Goal: Task Accomplishment & Management: Complete application form

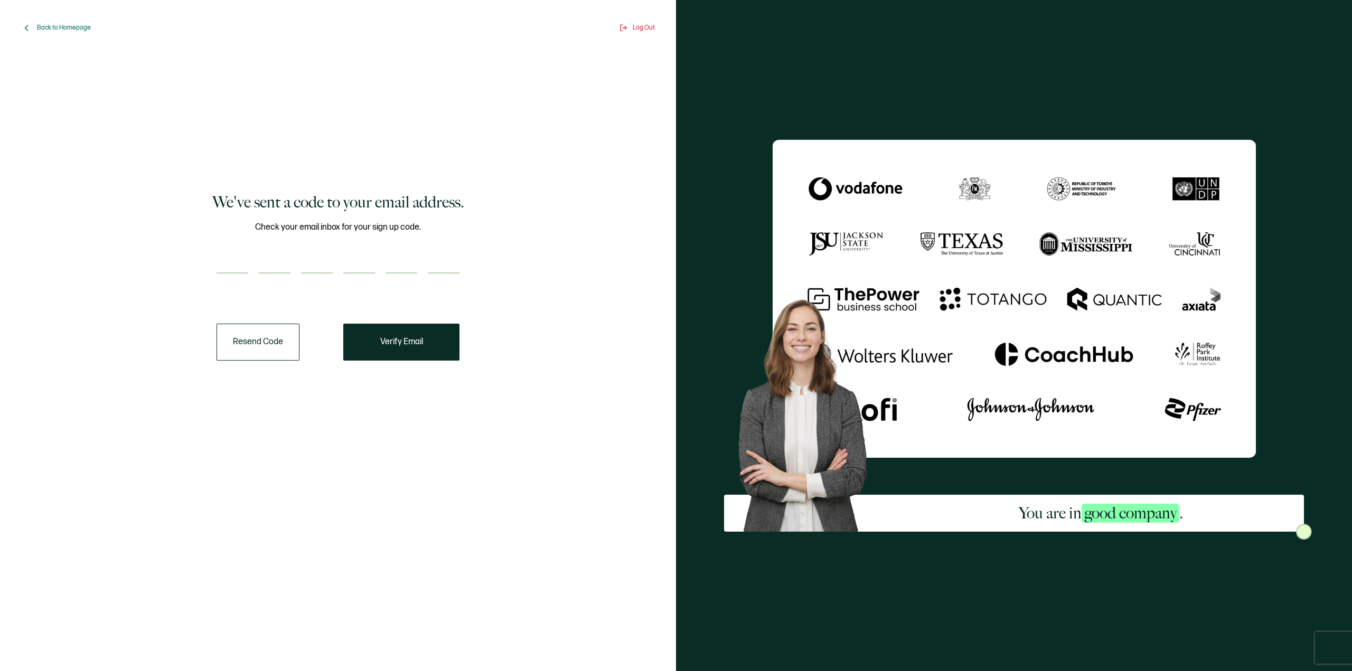
drag, startPoint x: 231, startPoint y: 268, endPoint x: 248, endPoint y: 269, distance: 16.9
click at [231, 268] on input "number" at bounding box center [233, 263] width 32 height 21
paste input "7"
type input "7"
type input "6"
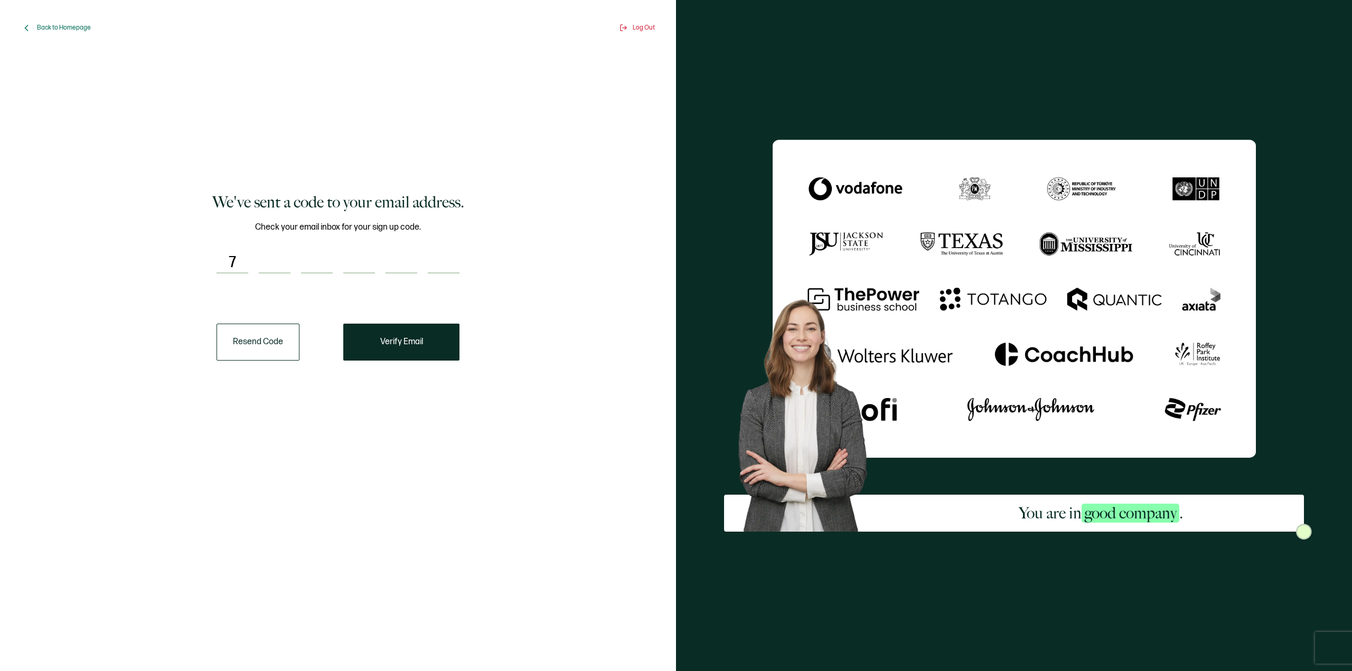
type input "8"
type input "4"
type input "5"
type input "8"
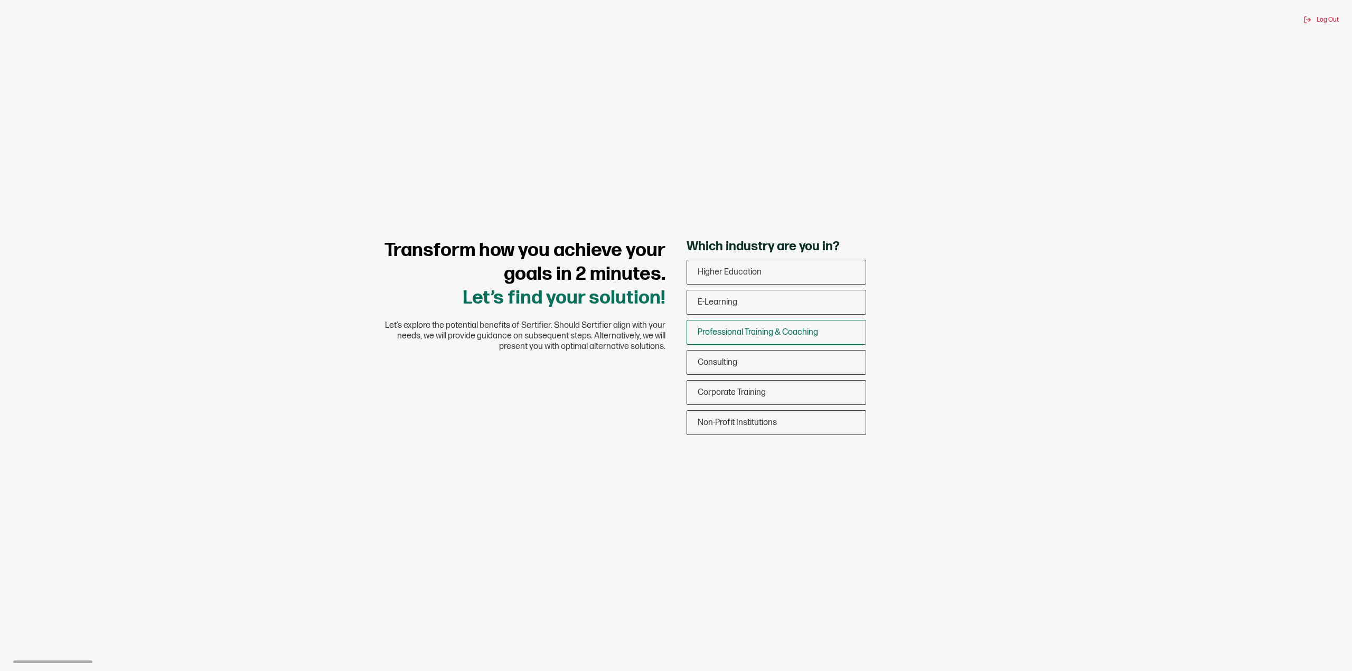
click at [748, 337] on span "Professional Training & Coaching" at bounding box center [758, 333] width 120 height 10
click at [0, 0] on input "Professional Training & Coaching" at bounding box center [0, 0] width 0 height 0
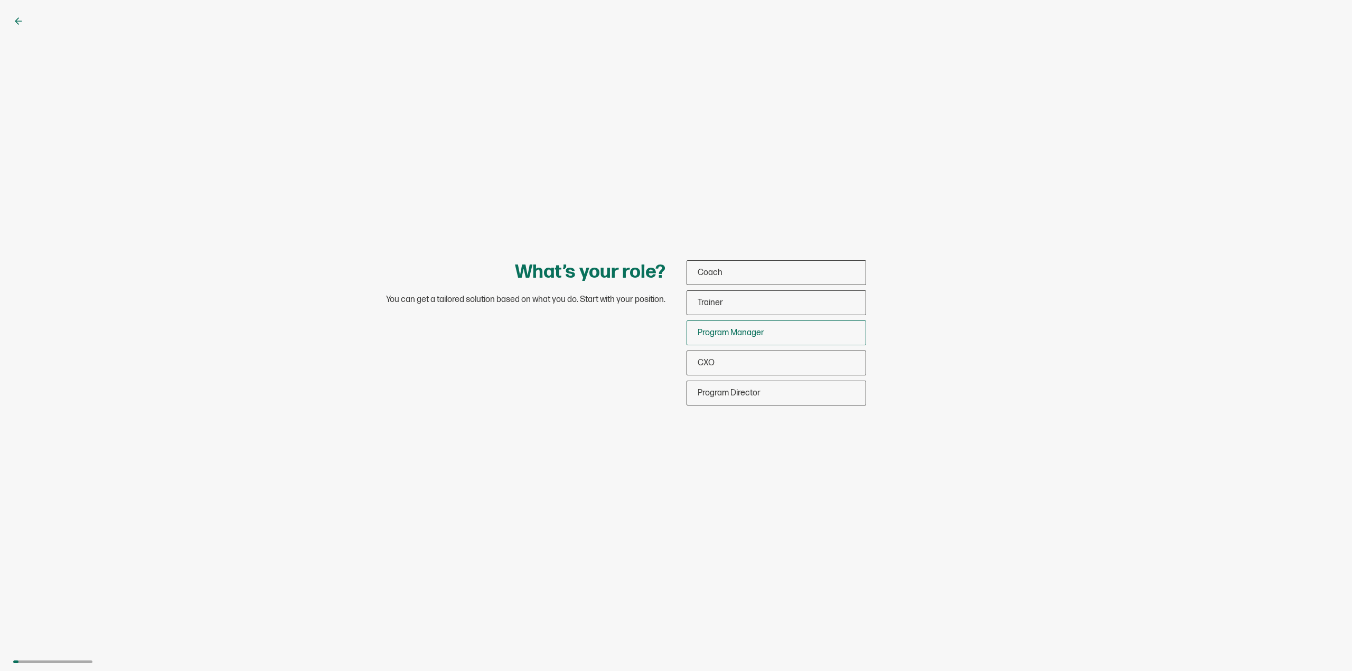
click at [729, 334] on span "Program Manager" at bounding box center [731, 333] width 67 height 10
click at [0, 0] on input "Program Manager" at bounding box center [0, 0] width 0 height 0
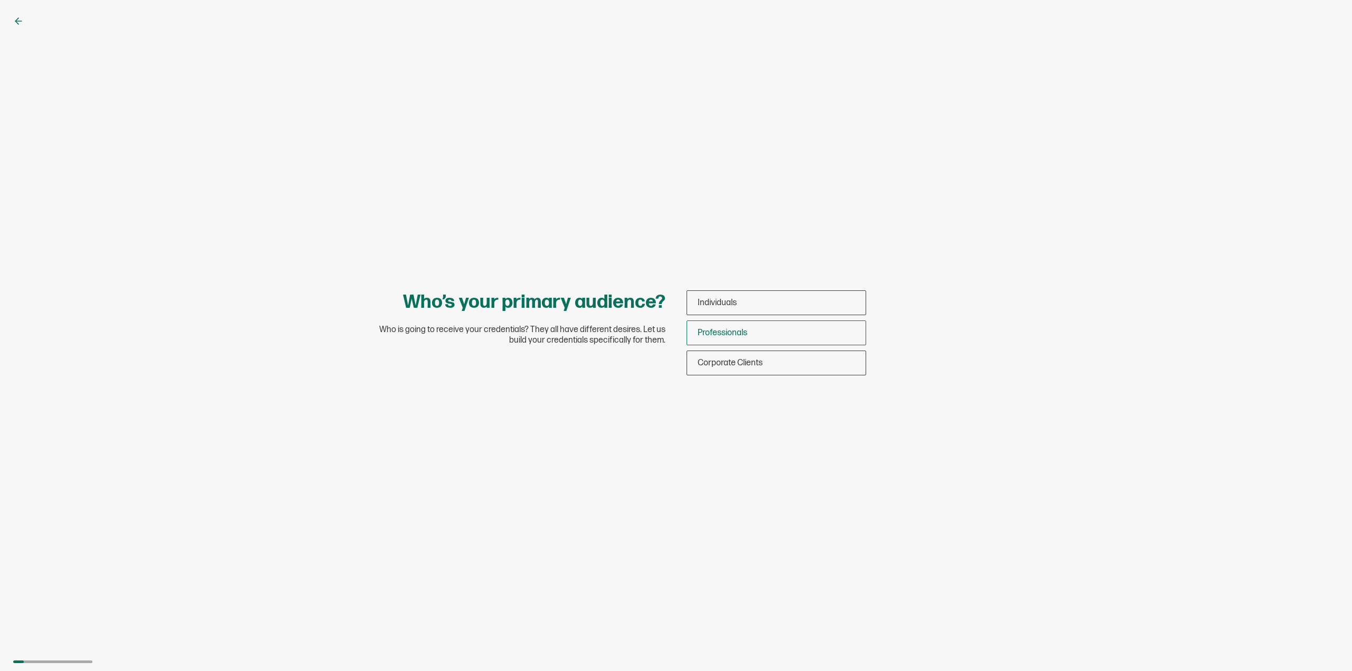
click at [736, 334] on span "Professionals" at bounding box center [723, 333] width 50 height 10
click at [0, 0] on input "Professionals" at bounding box center [0, 0] width 0 height 0
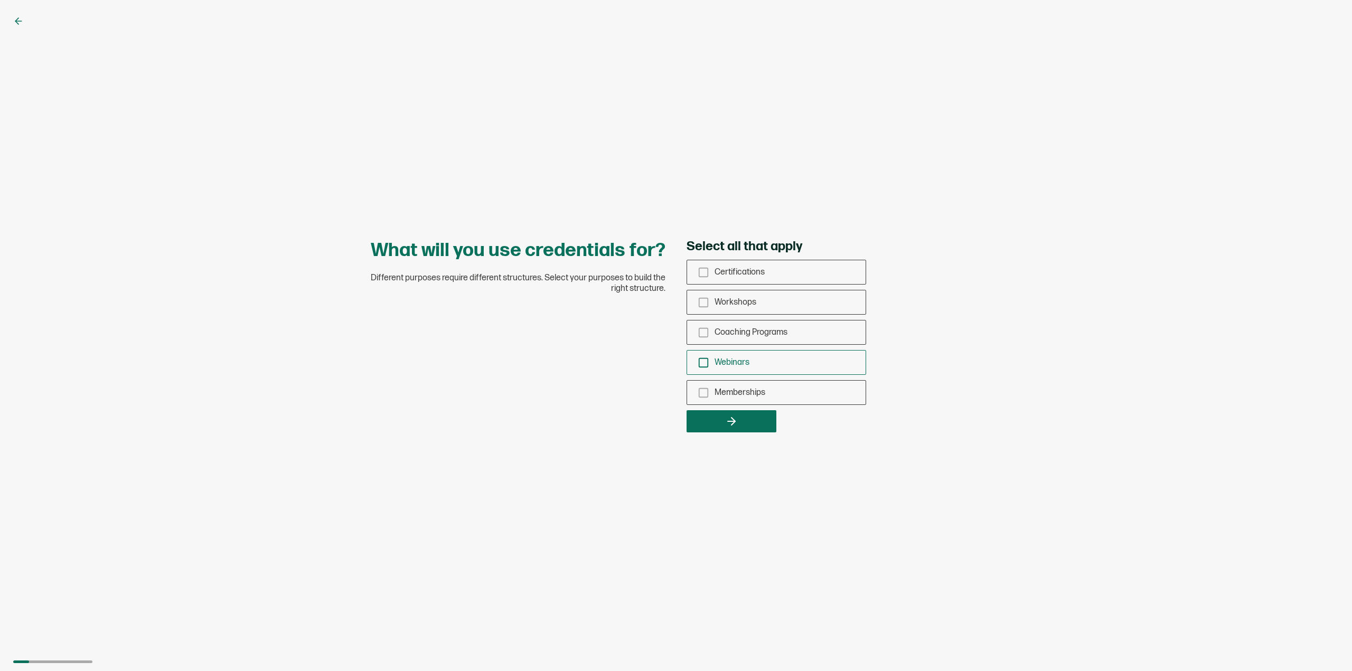
click at [722, 365] on span "Webinars" at bounding box center [732, 363] width 35 height 10
click at [0, 0] on input "Webinars" at bounding box center [0, 0] width 0 height 0
click at [754, 272] on span "Certifications" at bounding box center [740, 272] width 50 height 10
click at [0, 0] on input "Certifications" at bounding box center [0, 0] width 0 height 0
click at [744, 425] on button "button" at bounding box center [732, 421] width 90 height 22
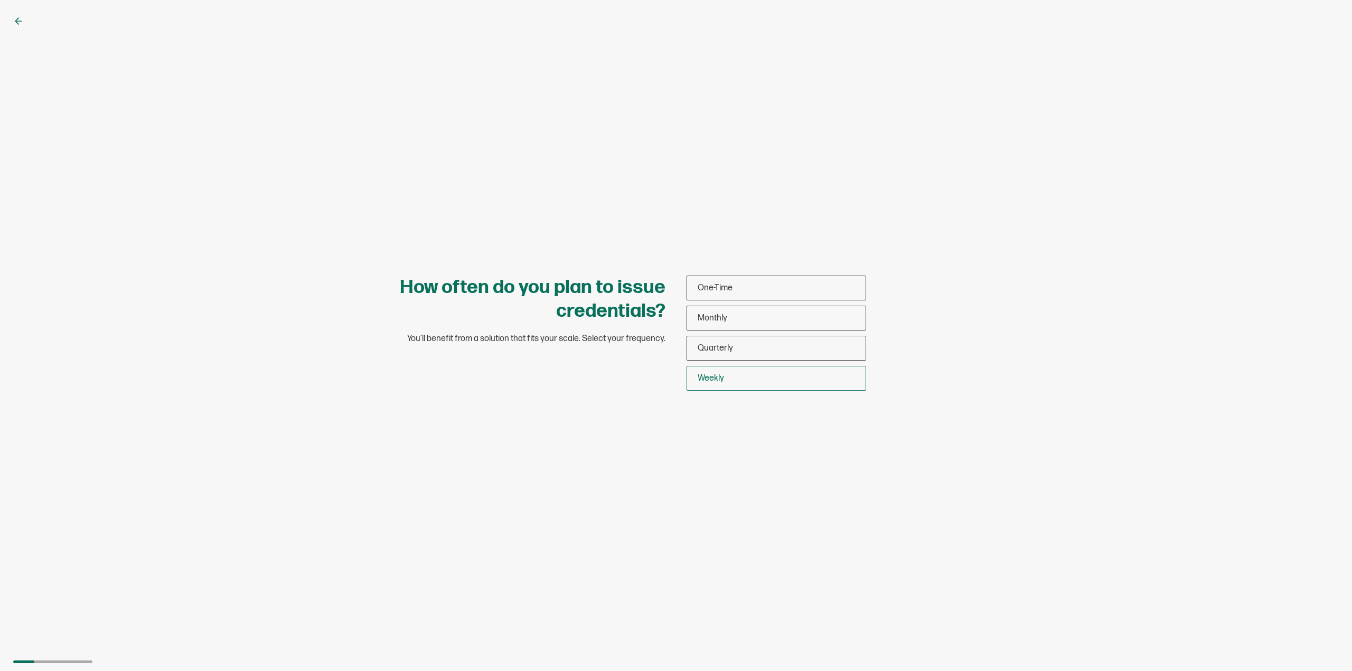
click at [717, 382] on span "Weekly" at bounding box center [711, 379] width 26 height 10
click at [0, 0] on input "Weekly" at bounding box center [0, 0] width 0 height 0
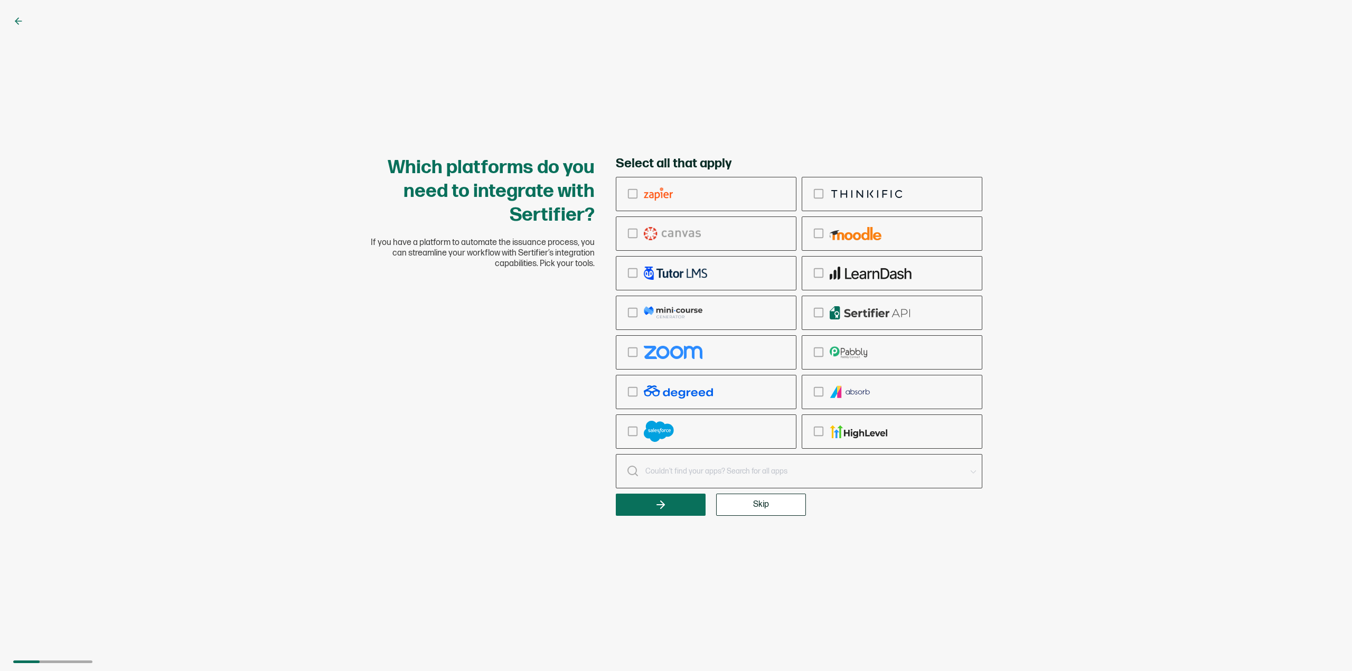
click at [674, 472] on input "text" at bounding box center [805, 471] width 320 height 15
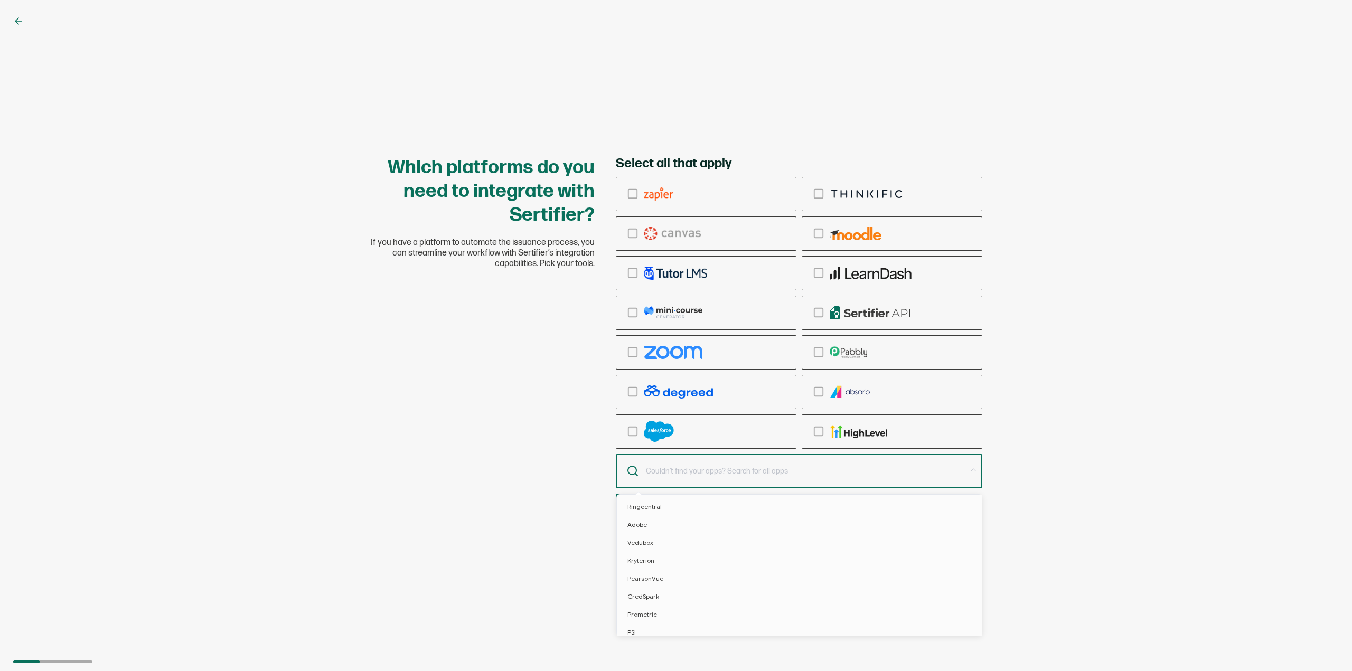
click at [1098, 351] on div "Which platforms do you need to integrate with Sertifier? If you have a platform…" at bounding box center [676, 335] width 1352 height 671
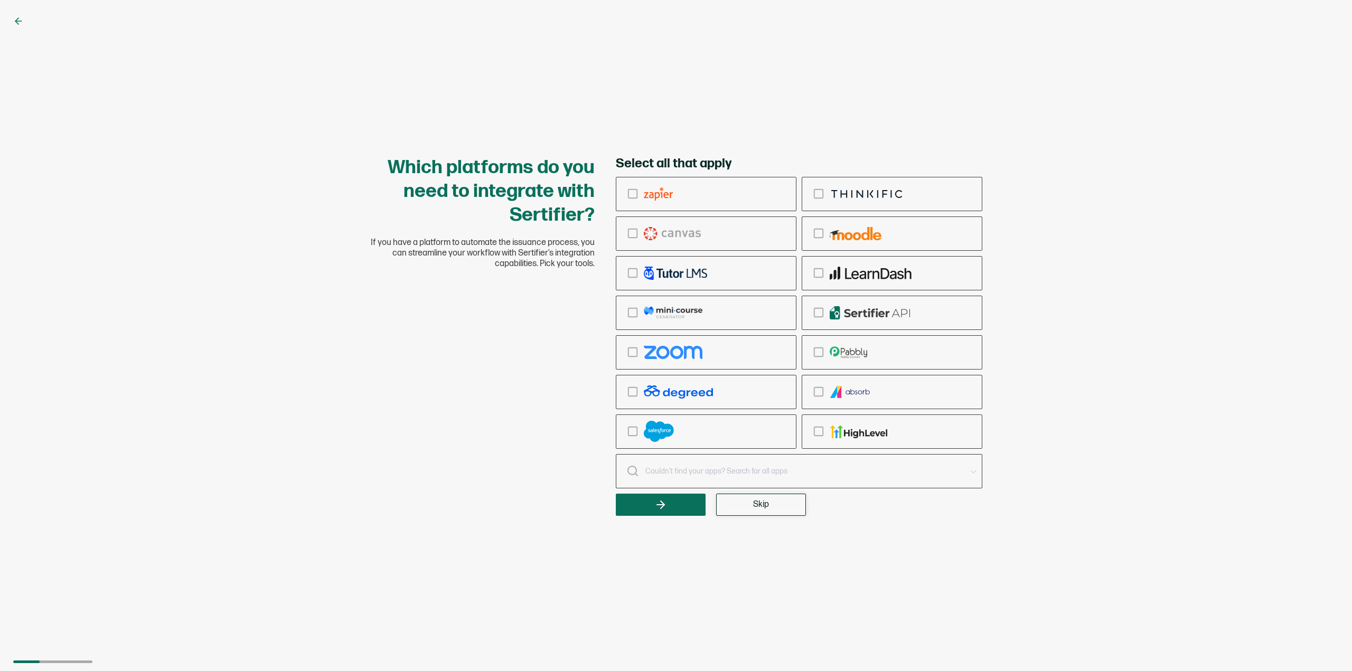
click at [758, 501] on span "Skip" at bounding box center [761, 505] width 16 height 8
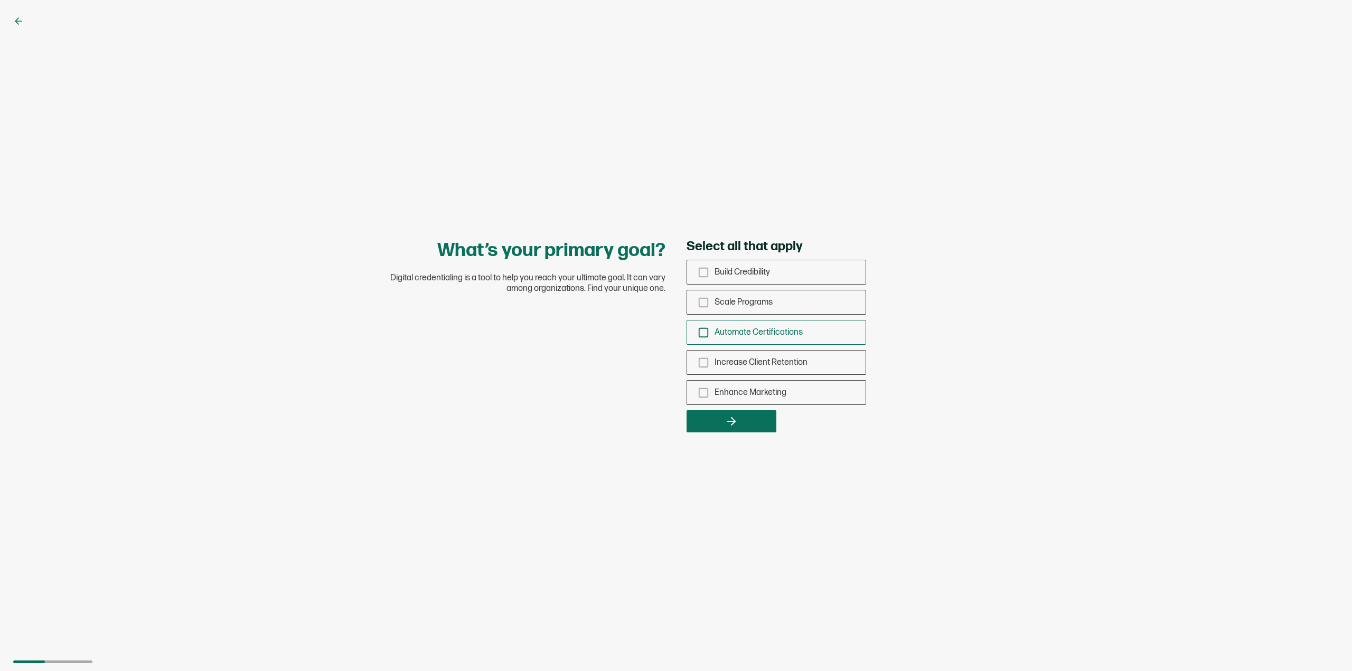
click at [767, 328] on span "Automate Certifications" at bounding box center [759, 333] width 88 height 10
click at [0, 0] on input "Automate Certifications" at bounding box center [0, 0] width 0 height 0
click at [749, 421] on button "button" at bounding box center [732, 421] width 90 height 22
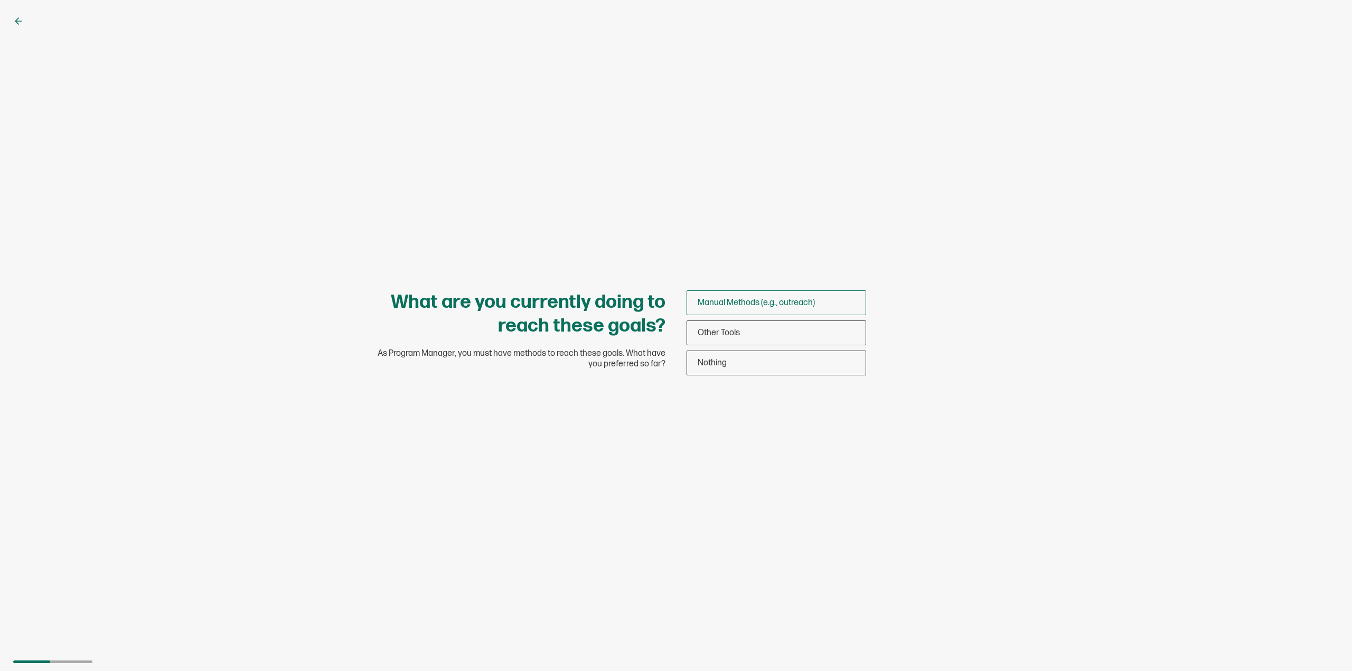
click at [743, 299] on span "Manual Methods (e.g., outreach)" at bounding box center [756, 303] width 117 height 10
click at [0, 0] on input "Manual Methods (e.g., outreach)" at bounding box center [0, 0] width 0 height 0
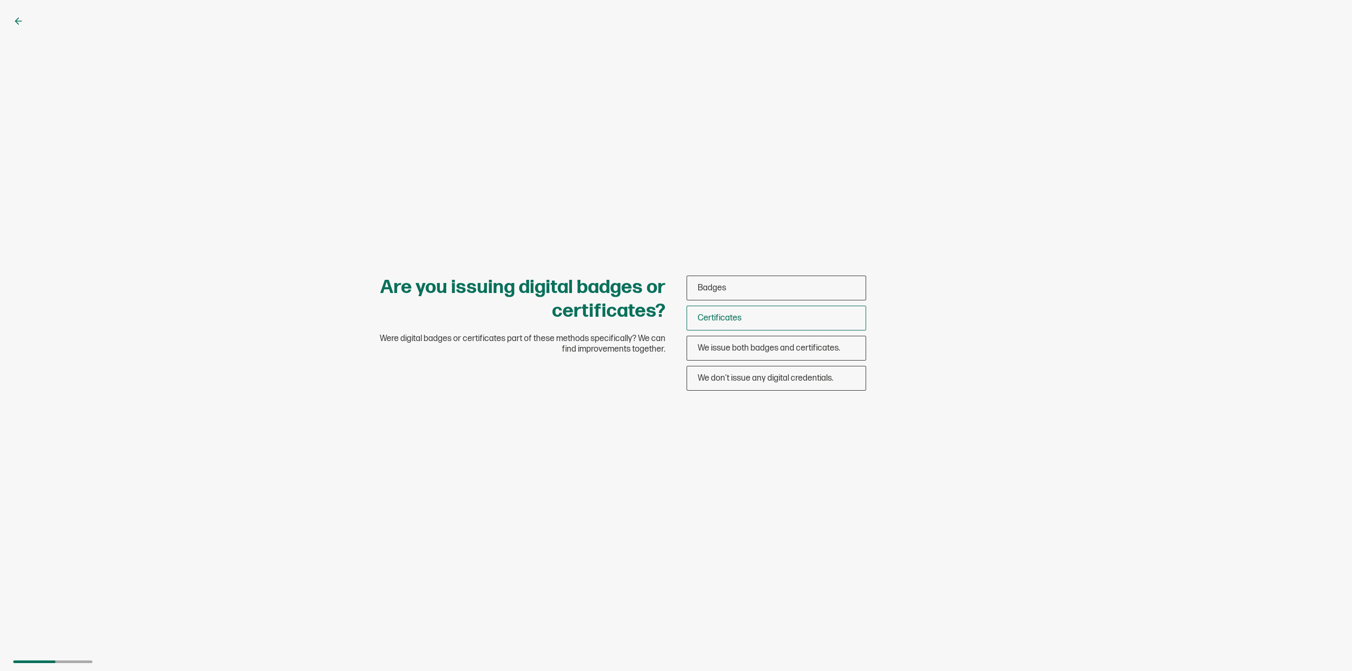
click at [729, 316] on span "Certificates" at bounding box center [720, 318] width 44 height 10
click at [0, 0] on input "Certificates" at bounding box center [0, 0] width 0 height 0
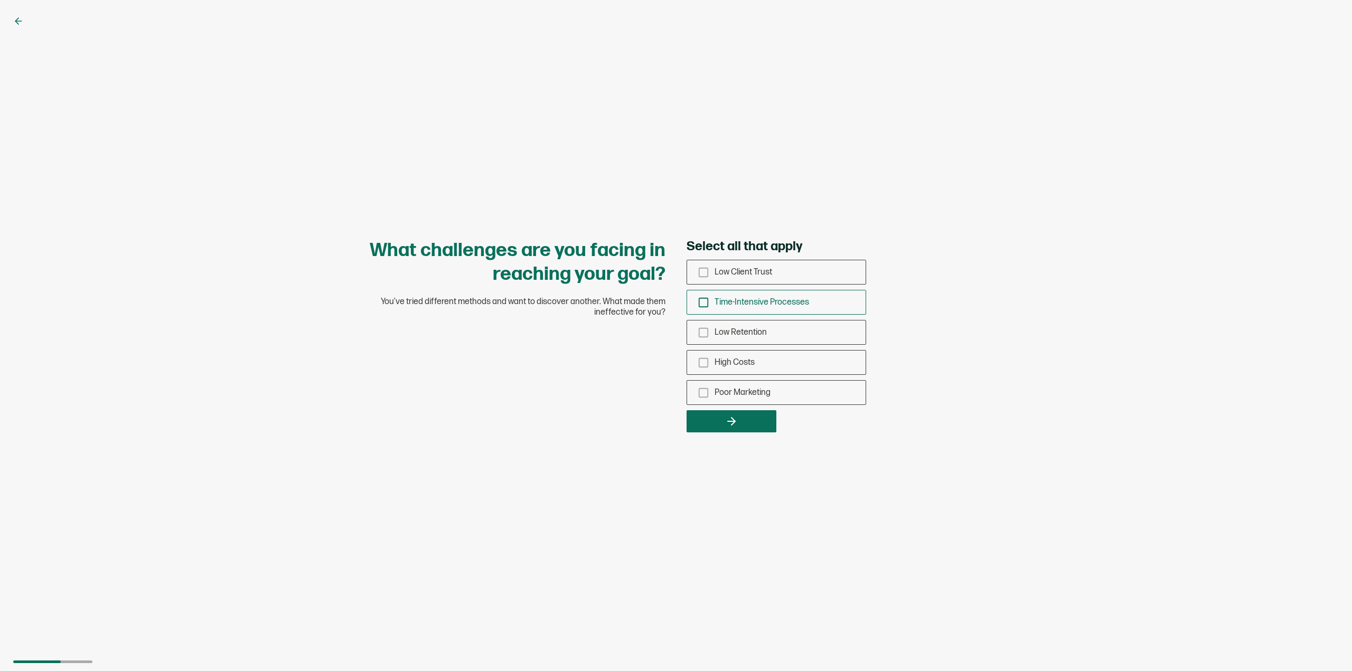
click at [757, 305] on span "Time-Intensive Processes" at bounding box center [762, 302] width 95 height 10
click at [0, 0] on input "Time-Intensive Processes" at bounding box center [0, 0] width 0 height 0
click at [753, 423] on button "button" at bounding box center [732, 421] width 90 height 22
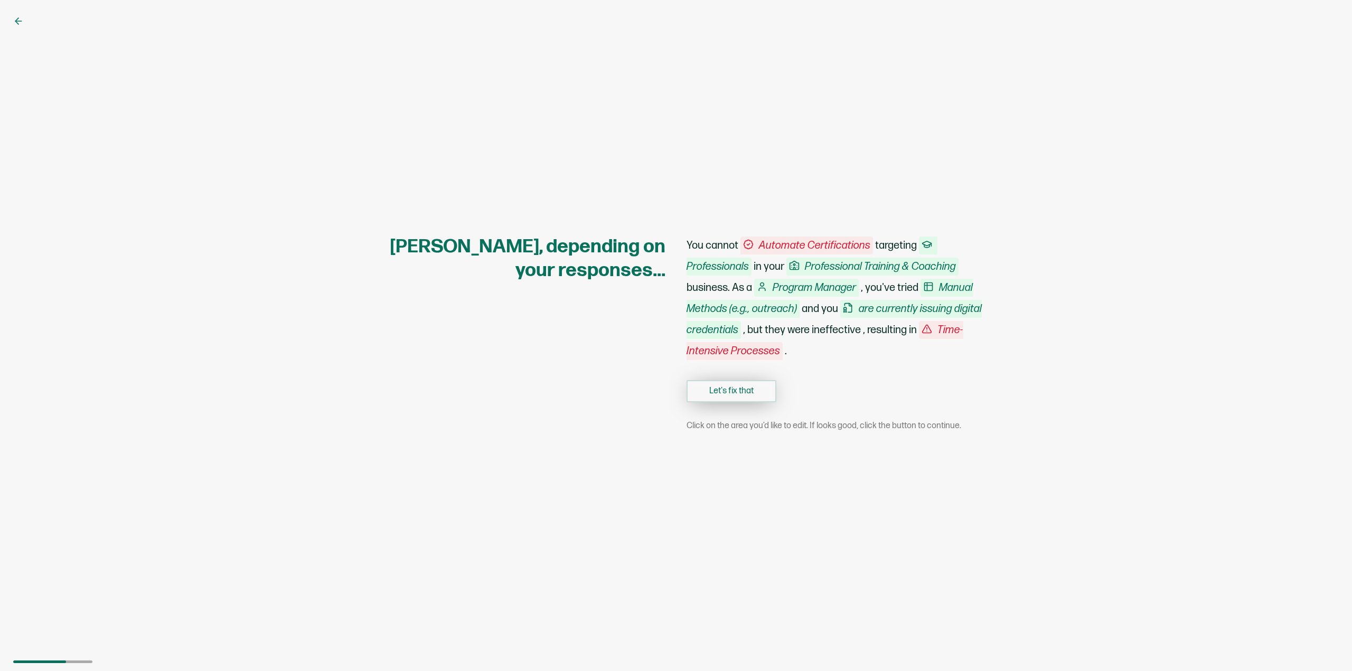
click at [727, 396] on button "Let's fix that" at bounding box center [732, 391] width 90 height 22
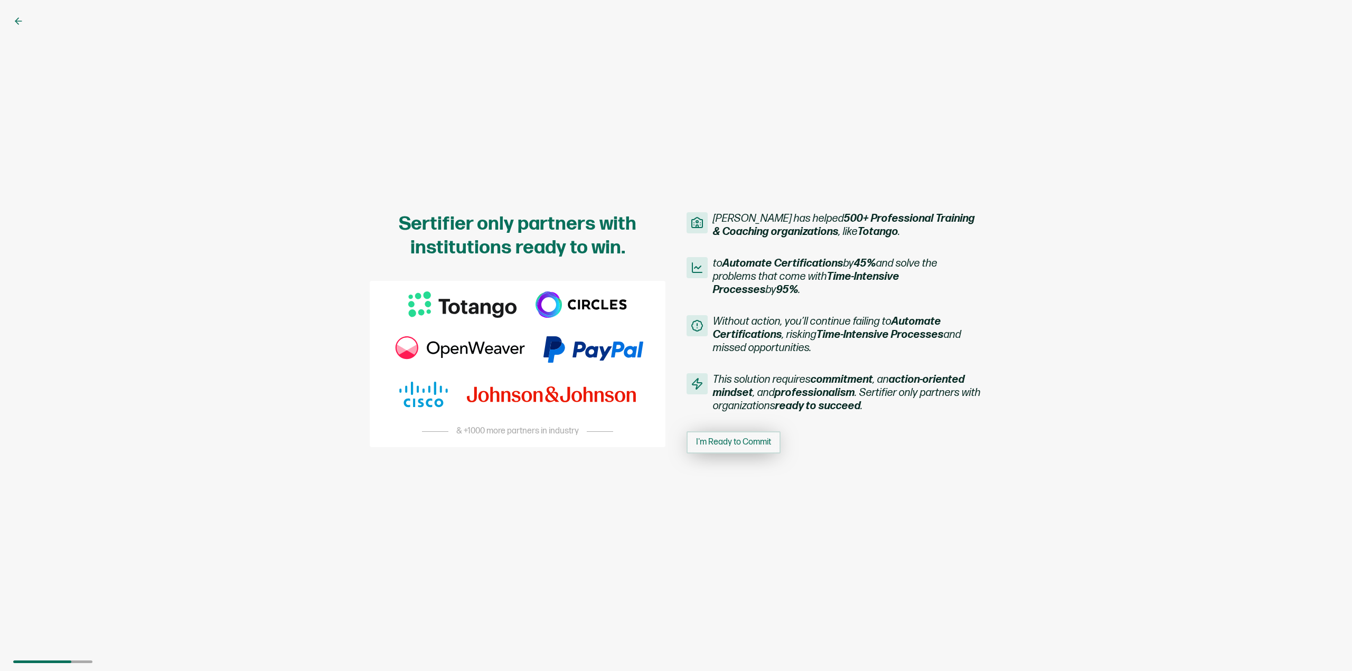
click at [750, 445] on span "I'm Ready to Commit" at bounding box center [733, 442] width 75 height 8
